Goal: Information Seeking & Learning: Find specific page/section

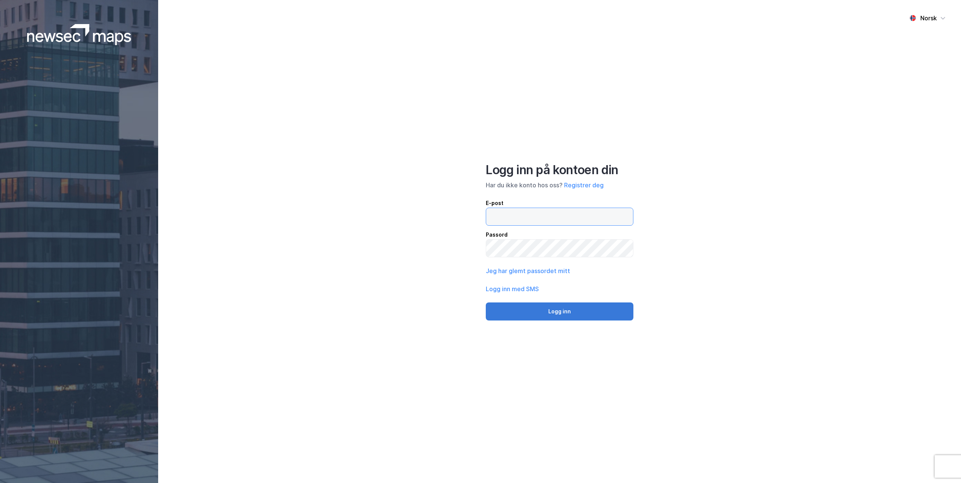
type input "[EMAIL_ADDRESS][DOMAIN_NAME]"
click at [562, 310] on button "Logg inn" at bounding box center [560, 312] width 148 height 18
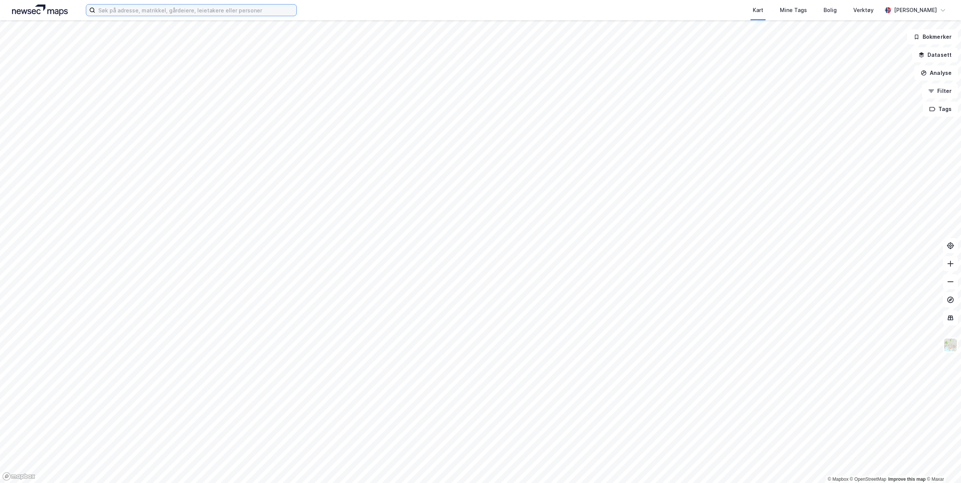
click at [122, 12] on input at bounding box center [195, 10] width 201 height 11
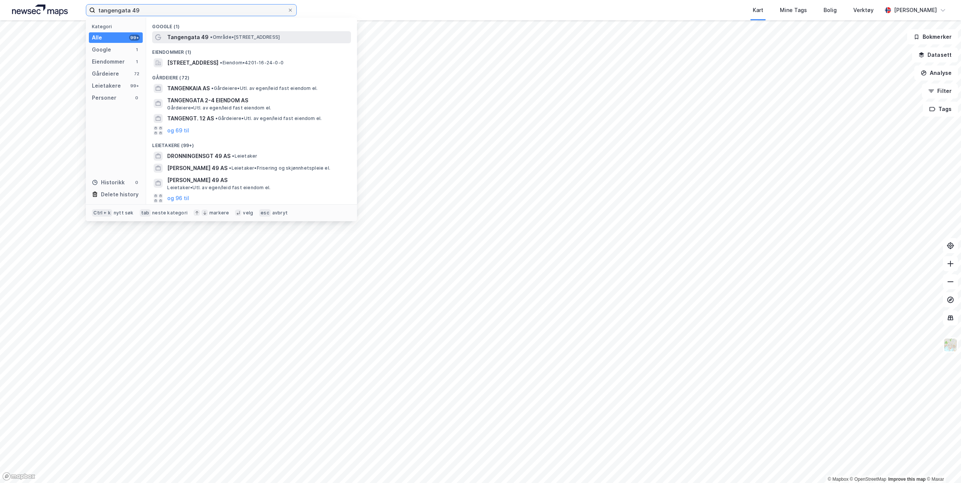
type input "tangengata 49"
click at [262, 37] on span "• Område • [STREET_ADDRESS]" at bounding box center [245, 37] width 70 height 6
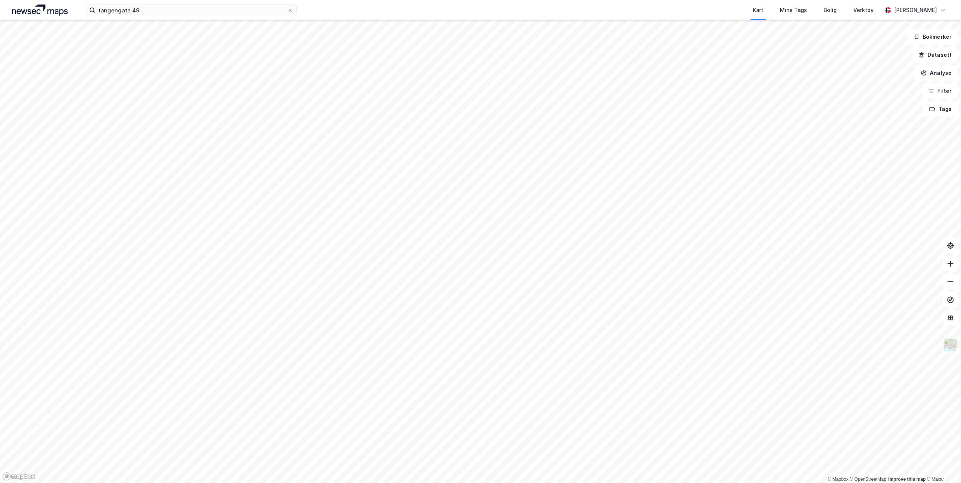
click at [951, 350] on img at bounding box center [950, 345] width 14 height 14
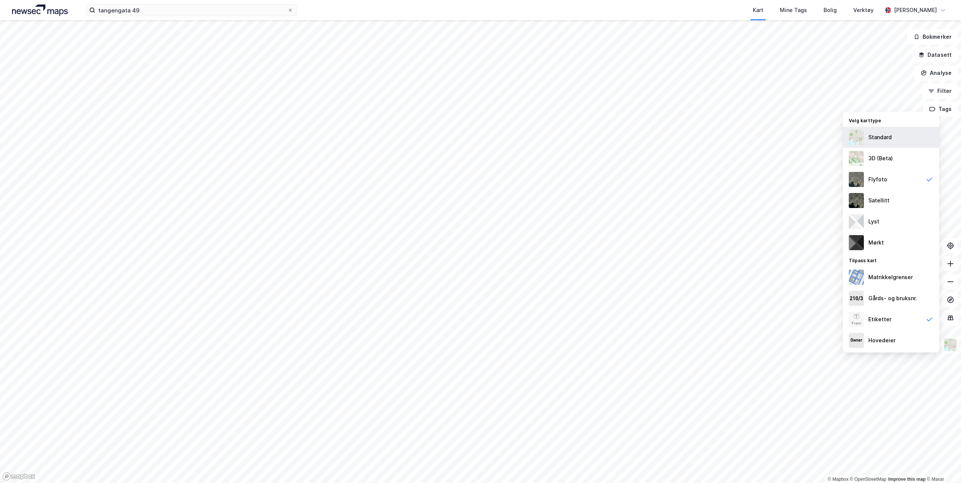
click at [878, 137] on div "Standard" at bounding box center [879, 137] width 23 height 9
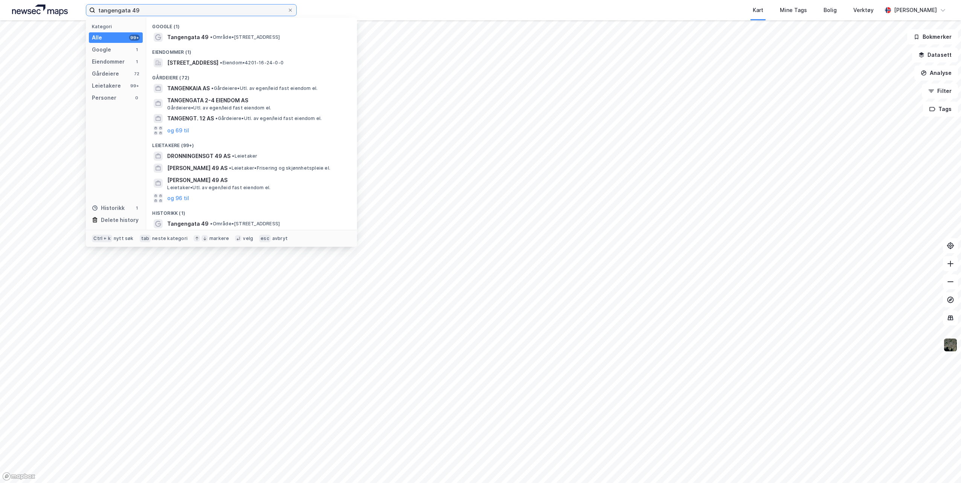
click at [201, 10] on input "tangengata 49" at bounding box center [191, 10] width 192 height 11
click at [190, 34] on span "Tangengata 49" at bounding box center [187, 37] width 41 height 9
click at [149, 12] on input "tangengata 49" at bounding box center [191, 10] width 192 height 11
click at [195, 62] on span "[STREET_ADDRESS]" at bounding box center [192, 62] width 51 height 9
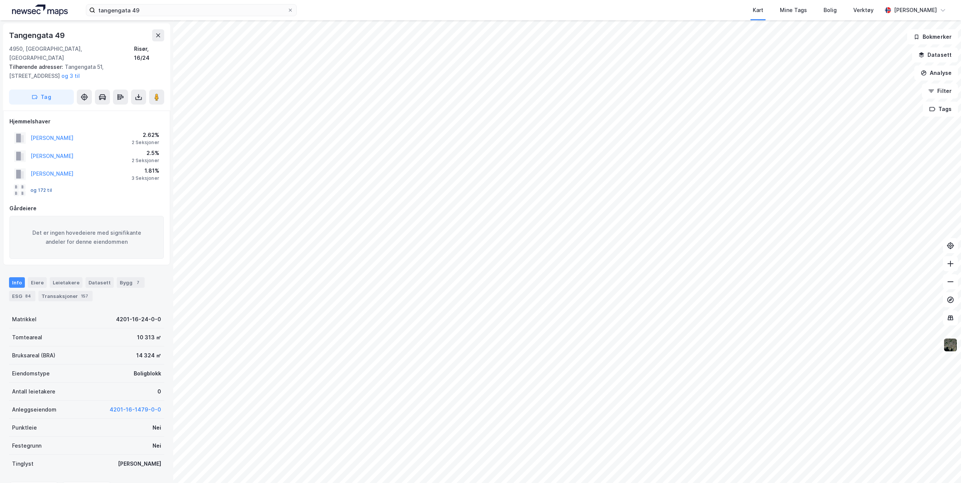
click at [0, 0] on button "og 172 til" at bounding box center [0, 0] width 0 height 0
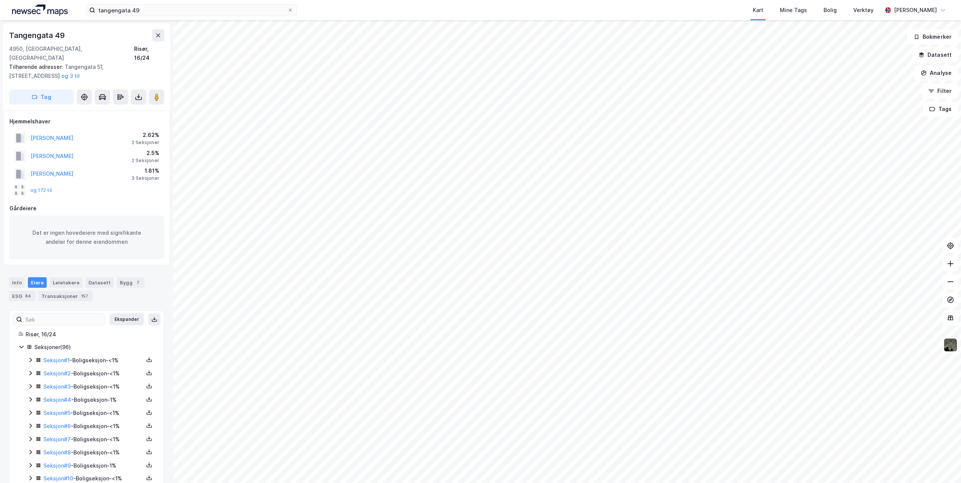
click at [18, 184] on rect at bounding box center [17, 187] width 6 height 6
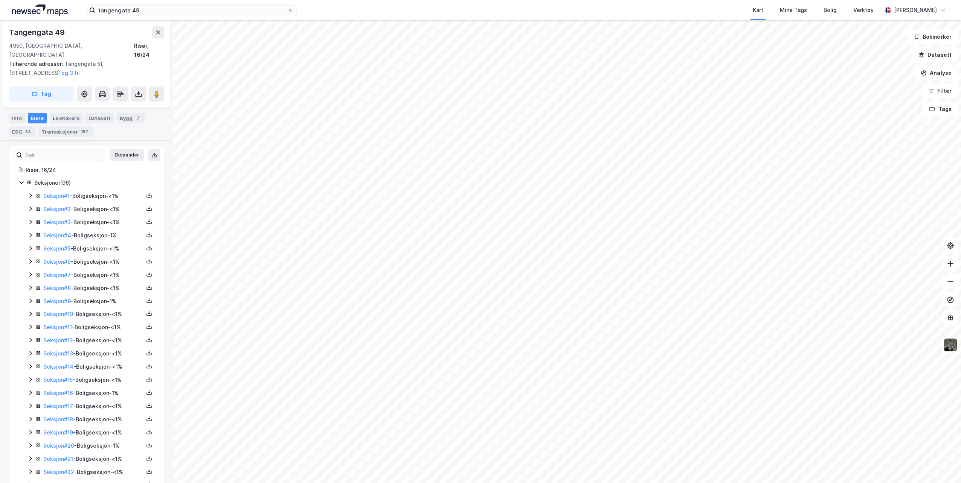
click at [37, 113] on div "Eiere" at bounding box center [37, 118] width 19 height 11
click at [65, 113] on div "Leietakere" at bounding box center [66, 118] width 33 height 11
